Goal: Information Seeking & Learning: Learn about a topic

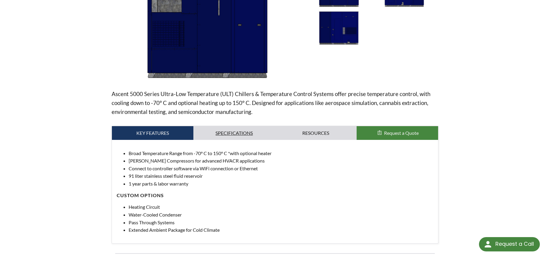
scroll to position [127, 0]
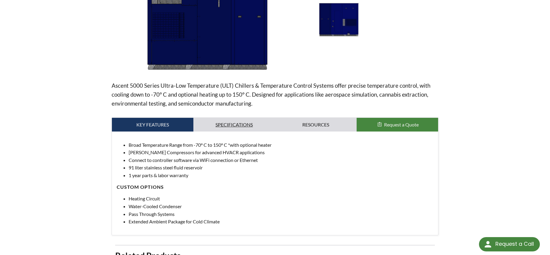
click at [244, 125] on link "Specifications" at bounding box center [233, 125] width 81 height 14
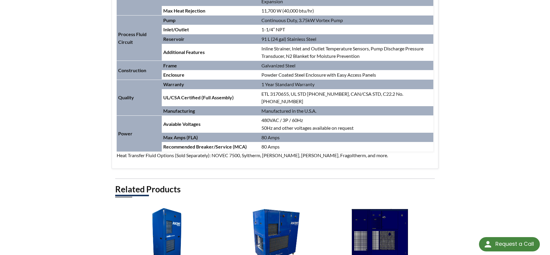
scroll to position [537, 0]
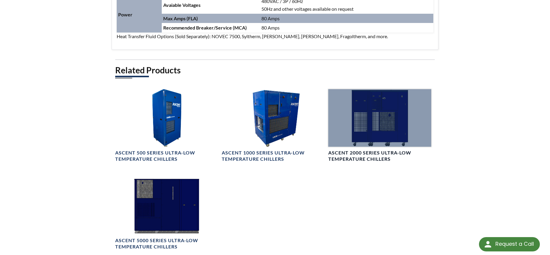
click at [389, 118] on div at bounding box center [379, 118] width 103 height 58
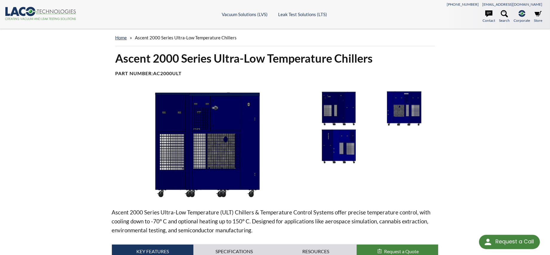
select select "Language Translate Widget"
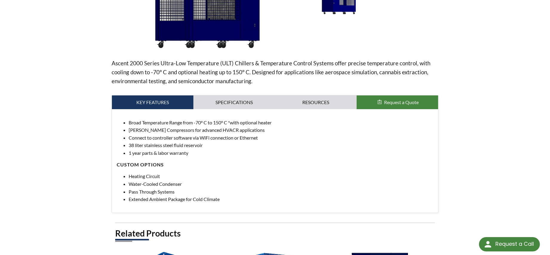
scroll to position [119, 0]
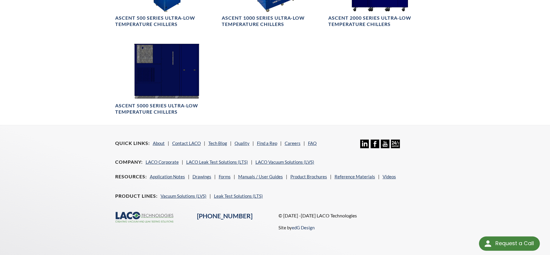
select select "Language Translate Widget"
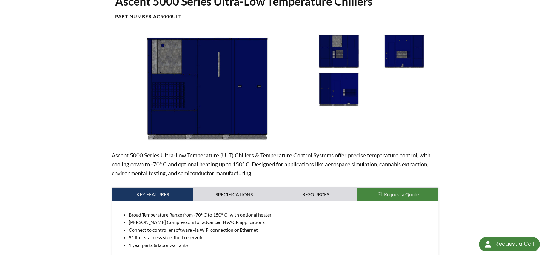
scroll to position [60, 0]
